Goal: Transaction & Acquisition: Purchase product/service

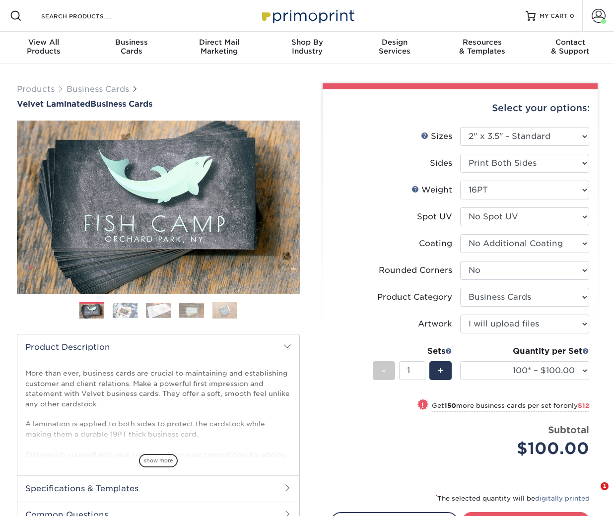
select select "2.00x3.50"
select select "0"
select select "3b5148f1-0588-4f88-a218-97bcfdce65c1"
select select "upload"
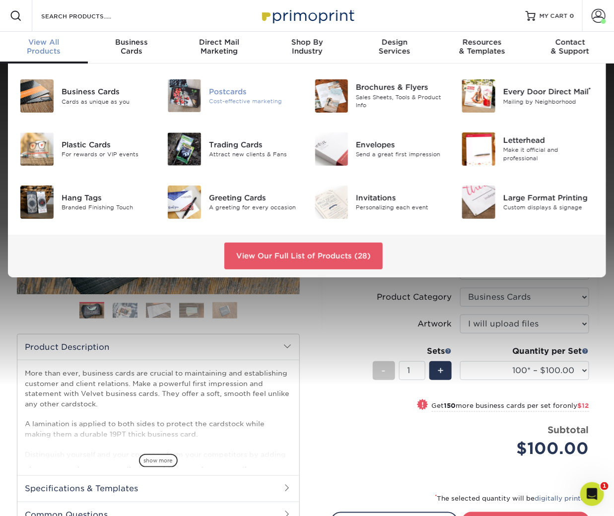
click at [244, 91] on div "Postcards" at bounding box center [254, 91] width 91 height 11
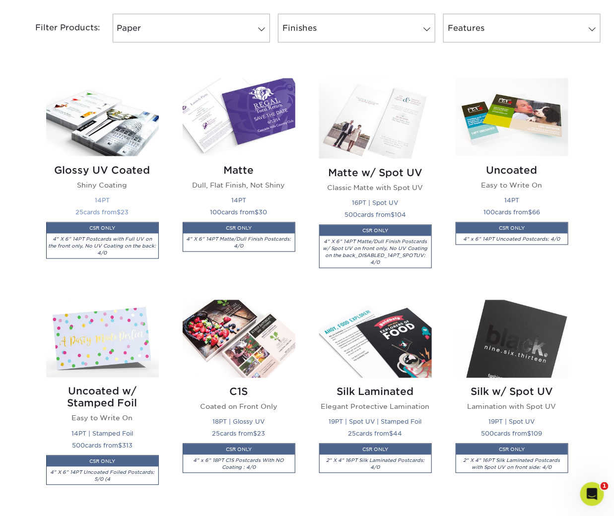
click at [118, 96] on img at bounding box center [102, 117] width 113 height 78
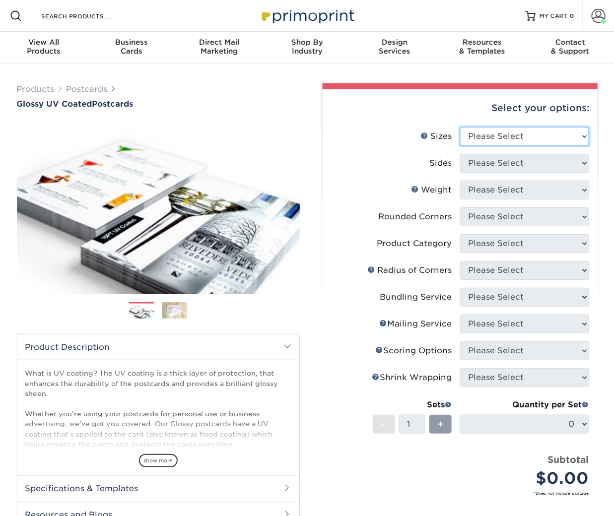
click at [488, 139] on select "Please Select 1.5" x 7" 2" x 4" 2" x 6" 2" x 7" 2" x 8" 2.12" x 5.5" 2.12" x 5.…" at bounding box center [524, 136] width 129 height 19
select select "5.00x5.00"
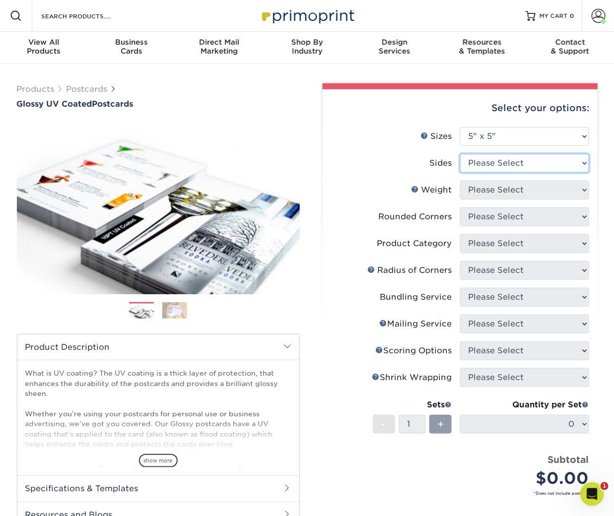
click at [505, 162] on select "Please Select Print Both Sides Print Front Only" at bounding box center [524, 163] width 129 height 19
select select "13abbda7-1d64-4f25-8bb2-c179b224825d"
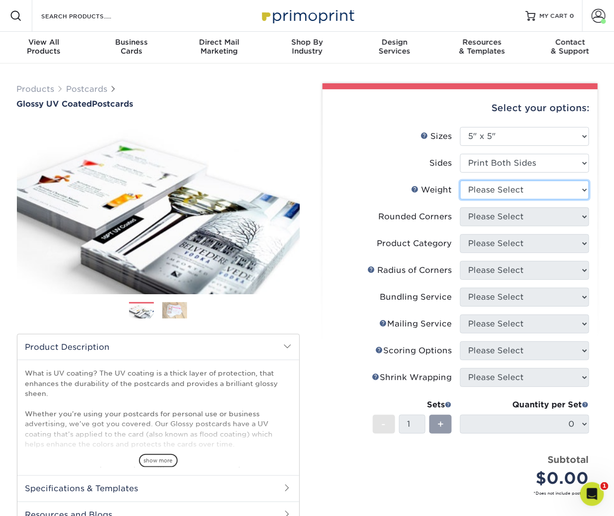
click at [506, 195] on select "Please Select 16PT 14PT" at bounding box center [524, 190] width 129 height 19
select select "16PT"
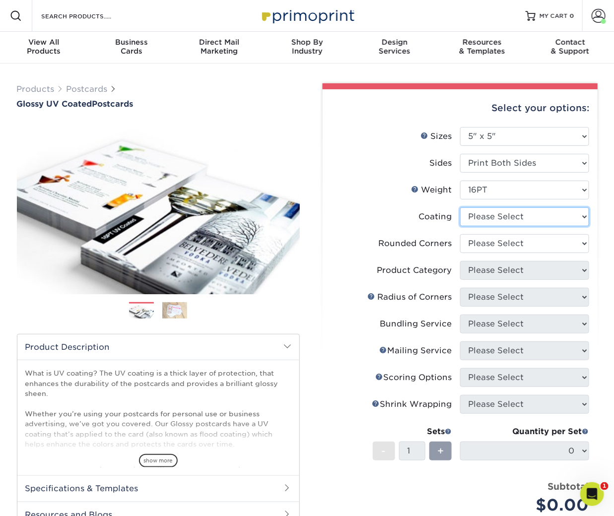
click at [500, 221] on select at bounding box center [524, 216] width 129 height 19
select select "ae367451-b2b8-45df-a344-0f05b6a12993"
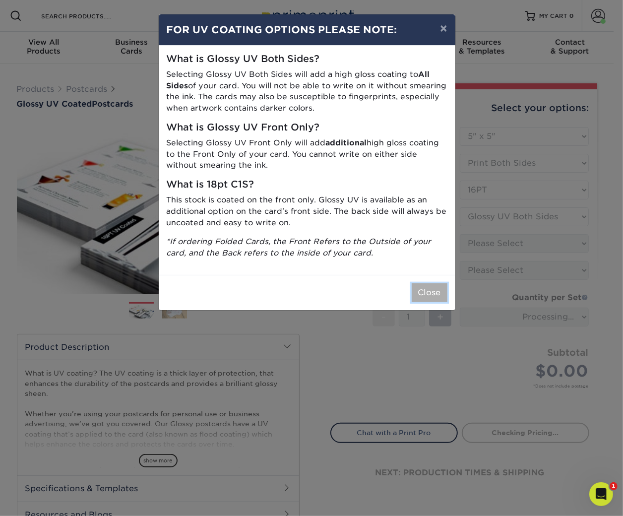
click at [418, 290] on button "Close" at bounding box center [430, 292] width 36 height 19
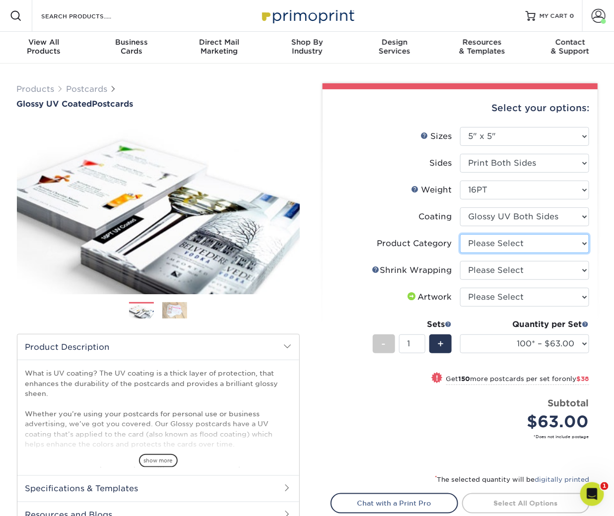
click at [510, 244] on select "Please Select Postcards" at bounding box center [524, 243] width 129 height 19
select select "9b7272e0-d6c8-4c3c-8e97-d3a1bcdab858"
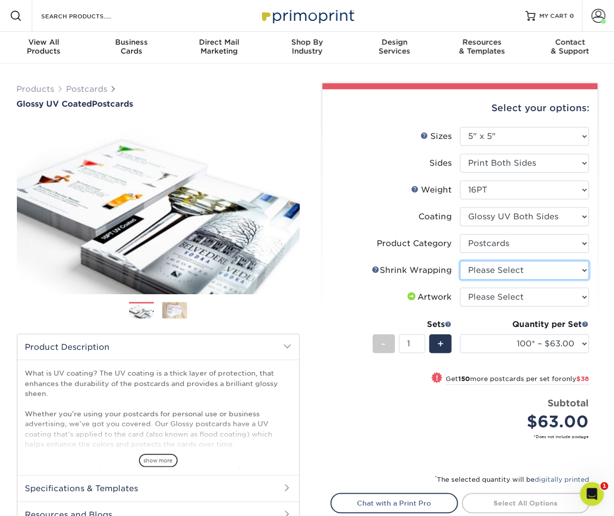
click at [488, 271] on select "Please Select No Shrink Wrapping Shrink Wrap 100 Per Package Shrink Wrap 50 Per…" at bounding box center [524, 270] width 129 height 19
select select "c8749376-e7da-41d0-b3dc-647faf84d907"
click at [480, 295] on select "Please Select I will upload files I need a design - $150" at bounding box center [524, 297] width 129 height 19
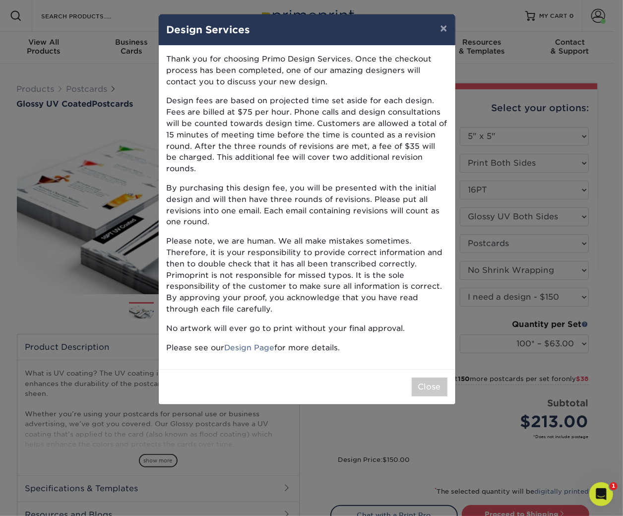
click at [480, 292] on div "× Design Services Thank you for choosing Primo Design Services. Once the checko…" at bounding box center [311, 258] width 623 height 516
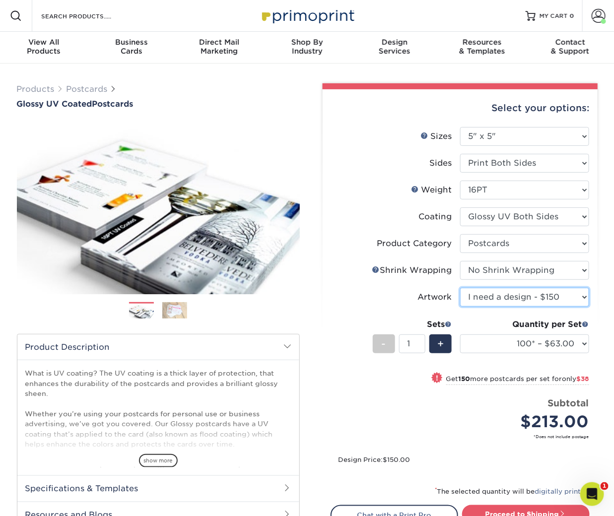
click at [480, 290] on select "Please Select I will upload files I need a design - $150" at bounding box center [524, 297] width 129 height 19
select select "upload"
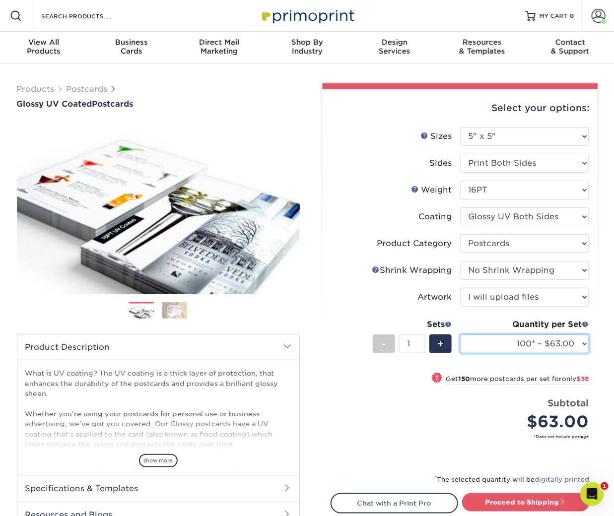
click at [481, 340] on select "100* – $63.00 250* – $101.00 500 – $139.00 1000 – $160.00 2500 – $264.00 5000 –…" at bounding box center [524, 343] width 129 height 19
select select "1000 – $160.00"
